Goal: Information Seeking & Learning: Learn about a topic

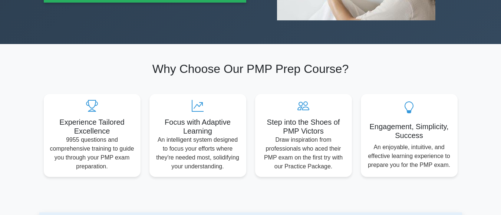
scroll to position [192, 0]
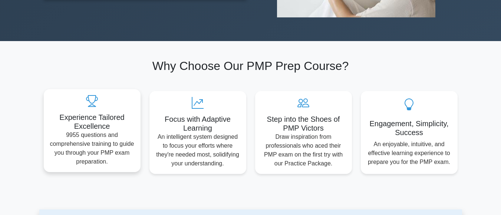
click at [97, 122] on h5 "Experience Tailored Excellence" at bounding box center [92, 122] width 85 height 18
click at [96, 103] on icon at bounding box center [92, 101] width 85 height 12
click at [84, 97] on icon at bounding box center [92, 101] width 85 height 12
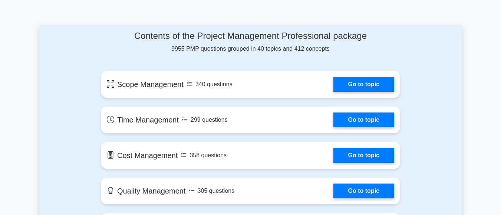
scroll to position [383, 0]
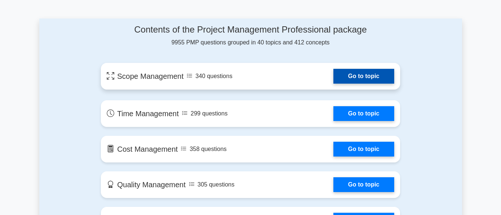
click at [351, 80] on link "Go to topic" at bounding box center [363, 76] width 61 height 15
